Goal: Task Accomplishment & Management: Manage account settings

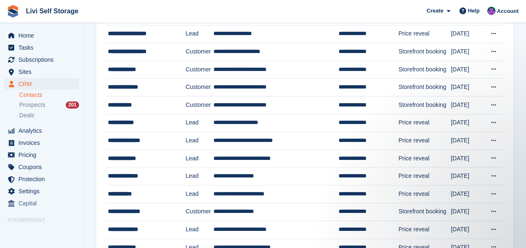
scroll to position [385, 0]
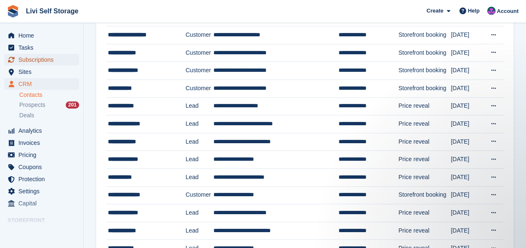
click at [28, 61] on span "Subscriptions" at bounding box center [43, 60] width 50 height 12
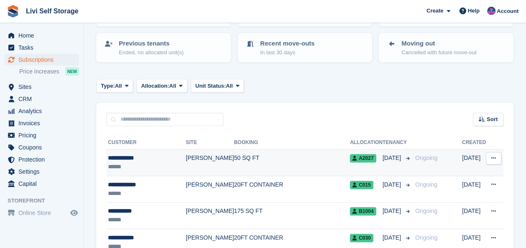
scroll to position [84, 0]
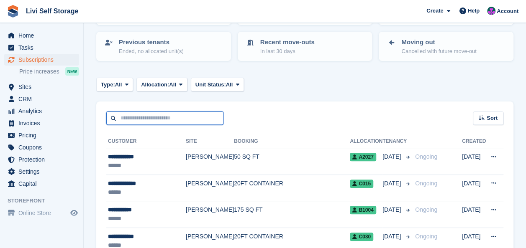
click at [128, 119] on input "text" at bounding box center [164, 119] width 117 height 14
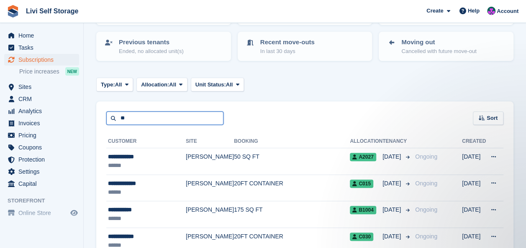
scroll to position [0, 0]
type input "*****"
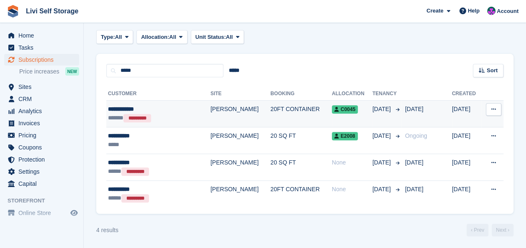
scroll to position [132, 0]
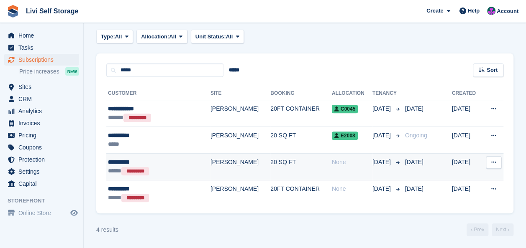
click at [210, 162] on td "[PERSON_NAME]" at bounding box center [240, 166] width 60 height 27
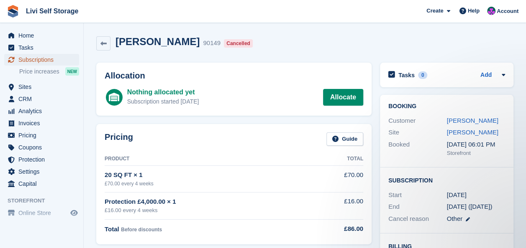
click at [28, 61] on span "Subscriptions" at bounding box center [43, 60] width 50 height 12
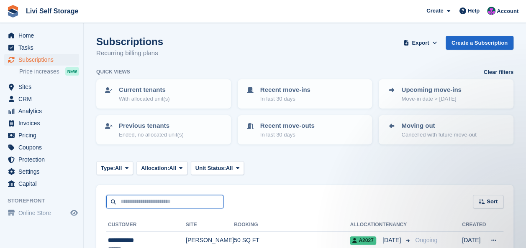
click at [117, 199] on input "text" at bounding box center [164, 202] width 117 height 14
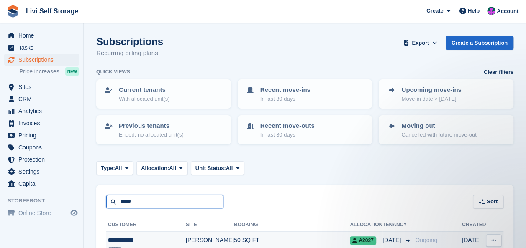
type input "*****"
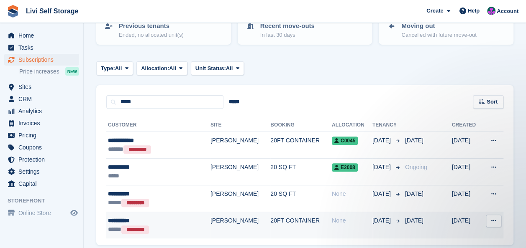
scroll to position [125, 0]
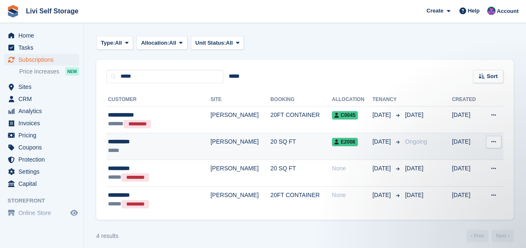
click at [210, 141] on td "[PERSON_NAME]" at bounding box center [240, 146] width 60 height 27
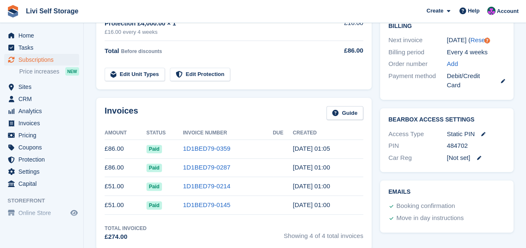
scroll to position [209, 0]
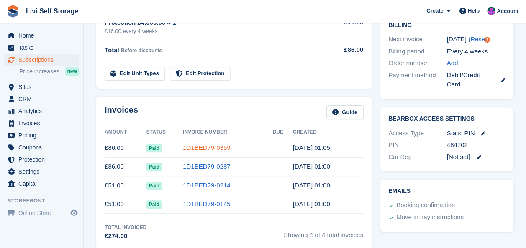
click at [193, 149] on link "1D1BED79-0359" at bounding box center [206, 147] width 47 height 7
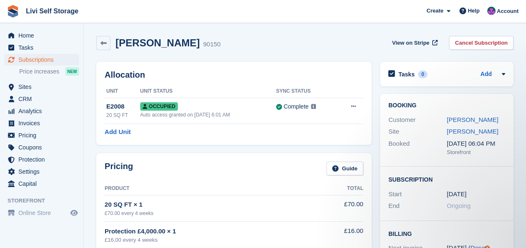
click at [480, 41] on link "Cancel Subscription" at bounding box center [481, 43] width 64 height 14
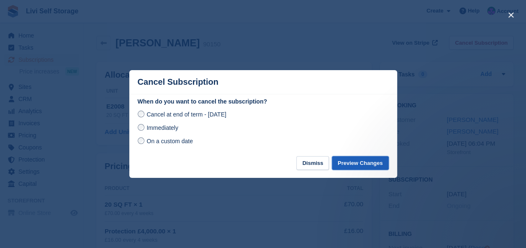
click at [358, 166] on button "Preview Changes" at bounding box center [360, 163] width 57 height 14
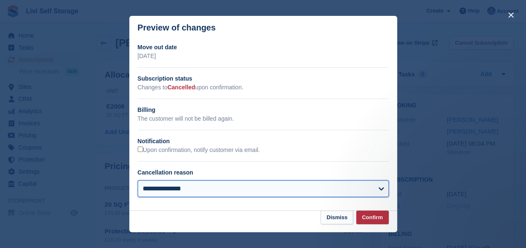
click at [184, 192] on select "**********" at bounding box center [263, 189] width 251 height 17
select select "**********"
click at [138, 181] on select "**********" at bounding box center [263, 189] width 251 height 17
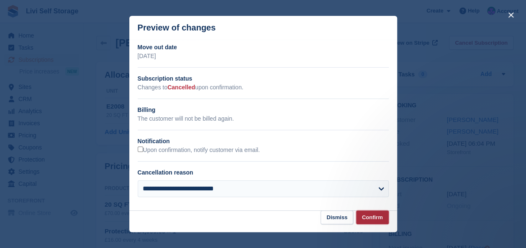
click at [375, 218] on button "Confirm" at bounding box center [372, 218] width 33 height 14
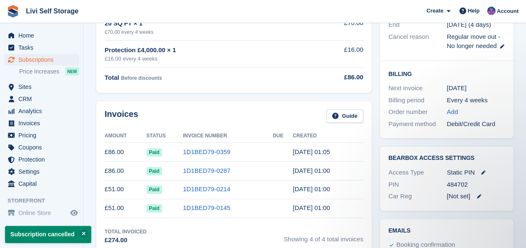
scroll to position [209, 0]
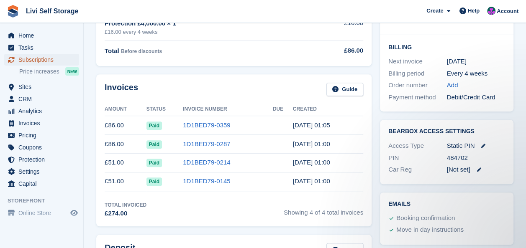
click at [27, 59] on span "Subscriptions" at bounding box center [43, 60] width 50 height 12
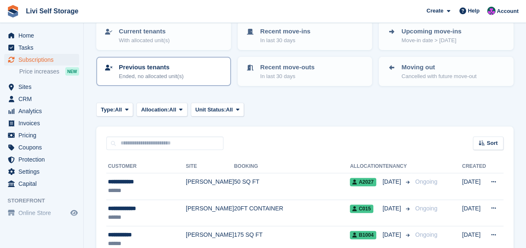
scroll to position [84, 0]
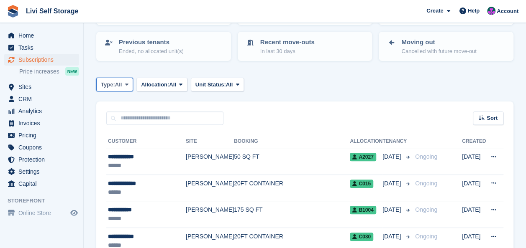
click at [126, 86] on icon at bounding box center [126, 84] width 3 height 5
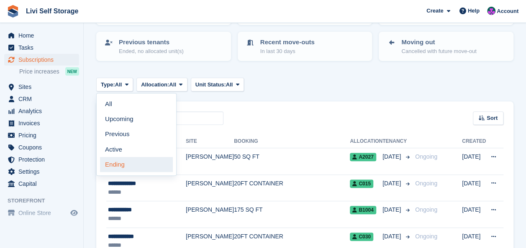
click at [116, 162] on link "Ending" at bounding box center [136, 164] width 73 height 15
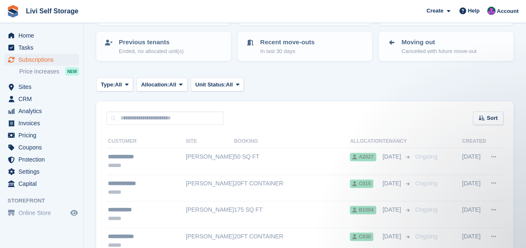
scroll to position [0, 0]
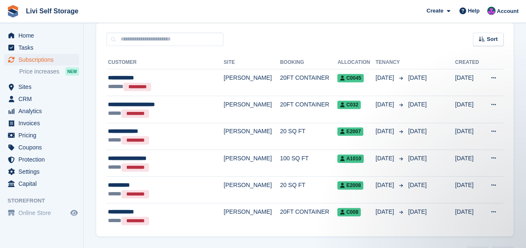
scroll to position [144, 0]
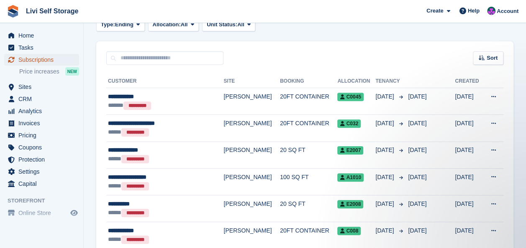
click at [49, 62] on span "Subscriptions" at bounding box center [43, 60] width 50 height 12
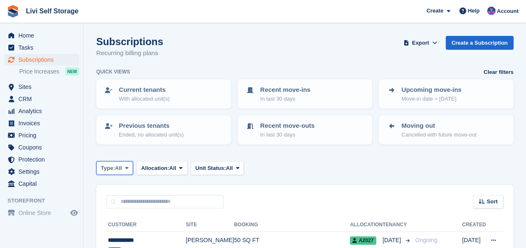
click at [126, 166] on icon at bounding box center [126, 168] width 3 height 5
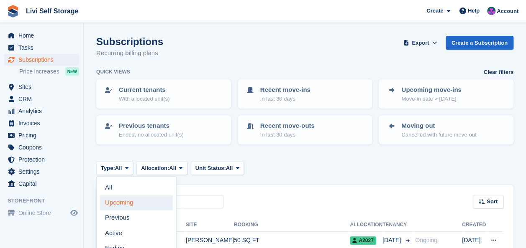
click at [111, 200] on link "Upcoming" at bounding box center [136, 203] width 73 height 15
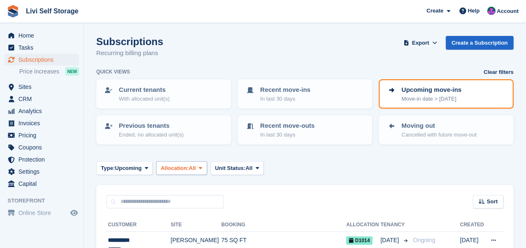
scroll to position [84, 0]
